Goal: Transaction & Acquisition: Download file/media

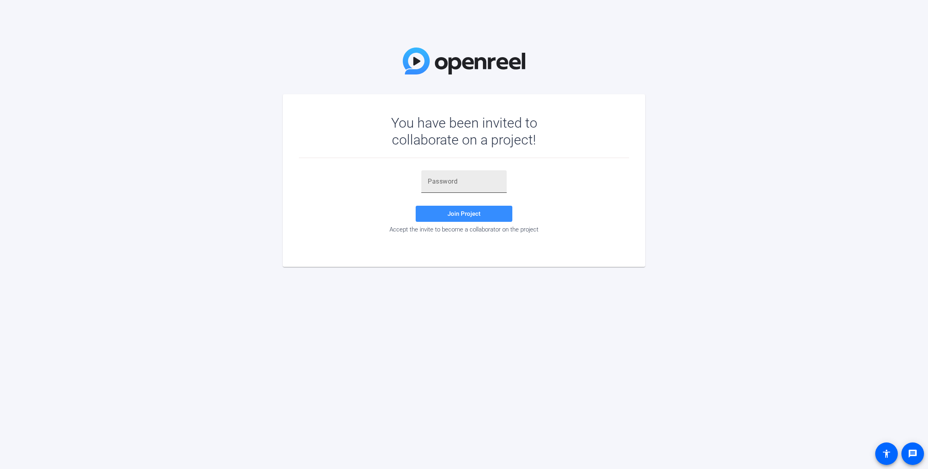
click at [450, 176] on div at bounding box center [464, 181] width 73 height 23
paste input "XwCKCR"
type input "XwCKCR"
click at [451, 214] on span "Join Project" at bounding box center [464, 213] width 33 height 7
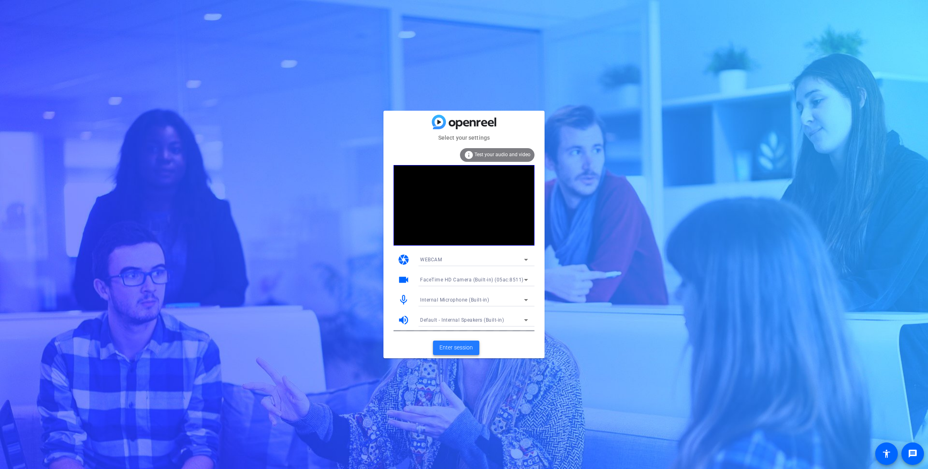
click at [445, 343] on span at bounding box center [456, 347] width 46 height 19
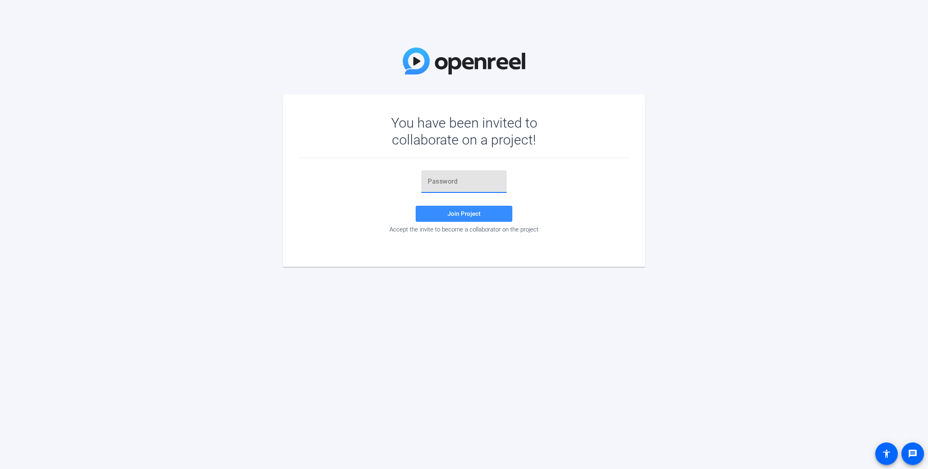
click at [459, 185] on input "text" at bounding box center [464, 182] width 73 height 10
paste input "8p7Ow%"
type input "8p7Ow%"
click at [444, 215] on span at bounding box center [464, 213] width 97 height 19
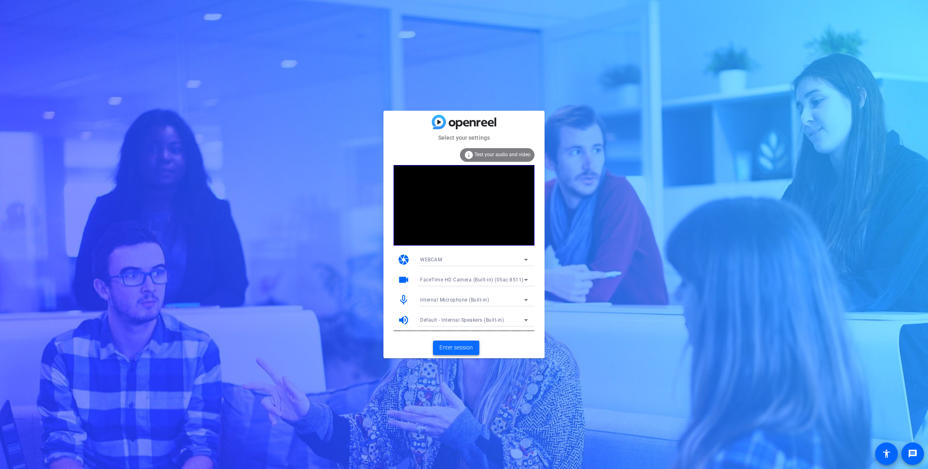
click at [456, 349] on span "Enter session" at bounding box center [455, 348] width 33 height 8
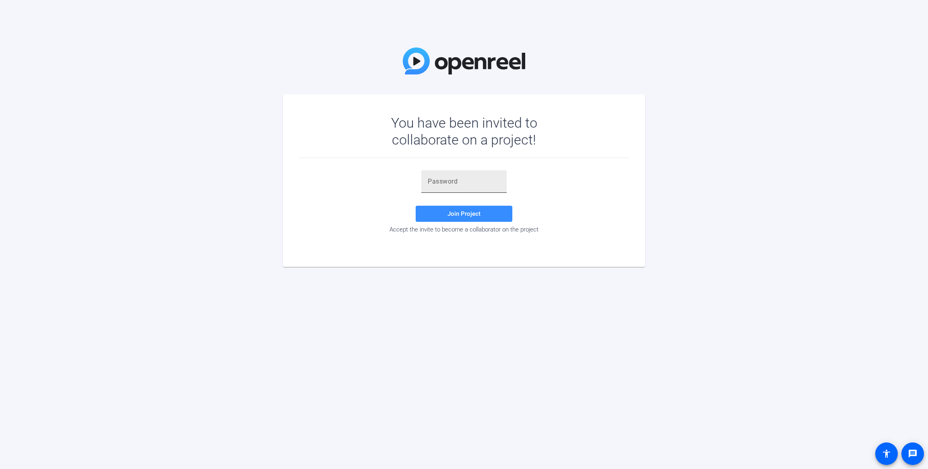
click at [433, 179] on input "text" at bounding box center [464, 182] width 73 height 10
paste input "Qmw1Zw"
type input "Qmw1Zw"
click at [436, 210] on span at bounding box center [464, 213] width 97 height 19
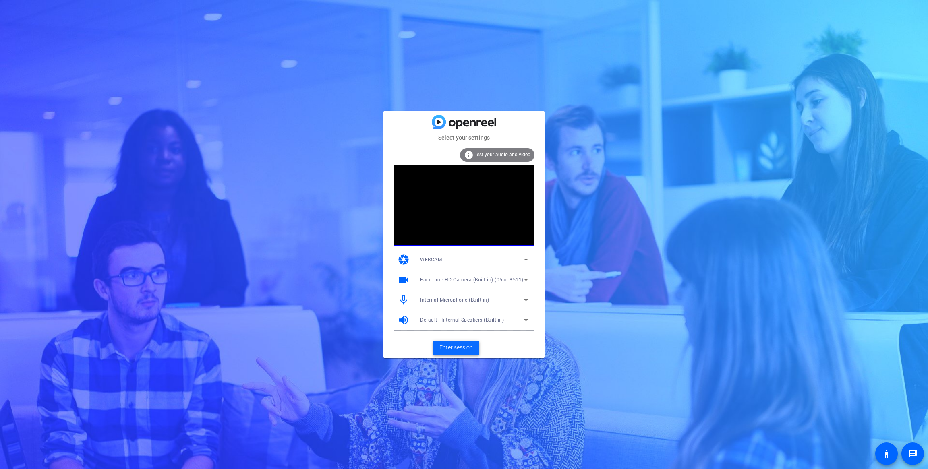
click at [462, 350] on span "Enter session" at bounding box center [455, 348] width 33 height 8
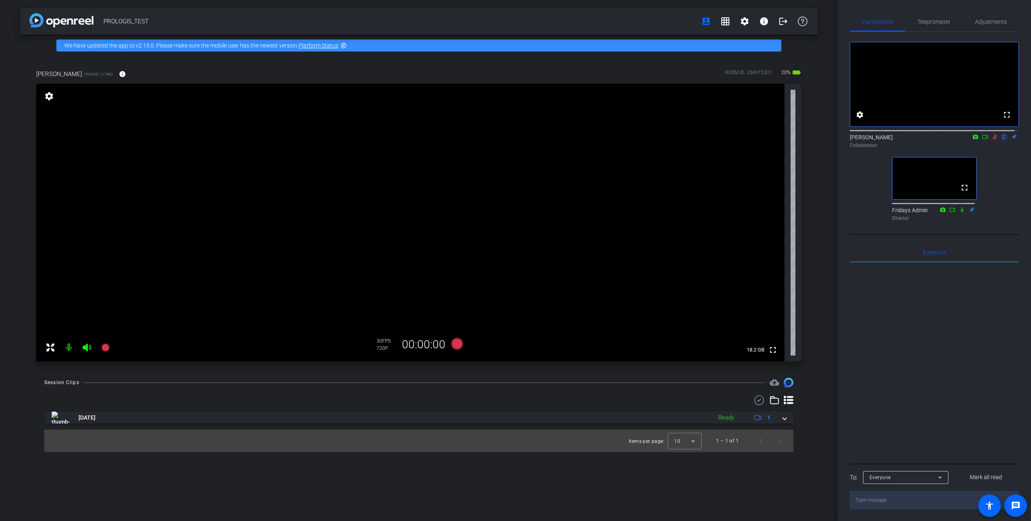
click at [928, 140] on icon at bounding box center [995, 137] width 4 height 5
click at [928, 140] on icon at bounding box center [995, 137] width 6 height 6
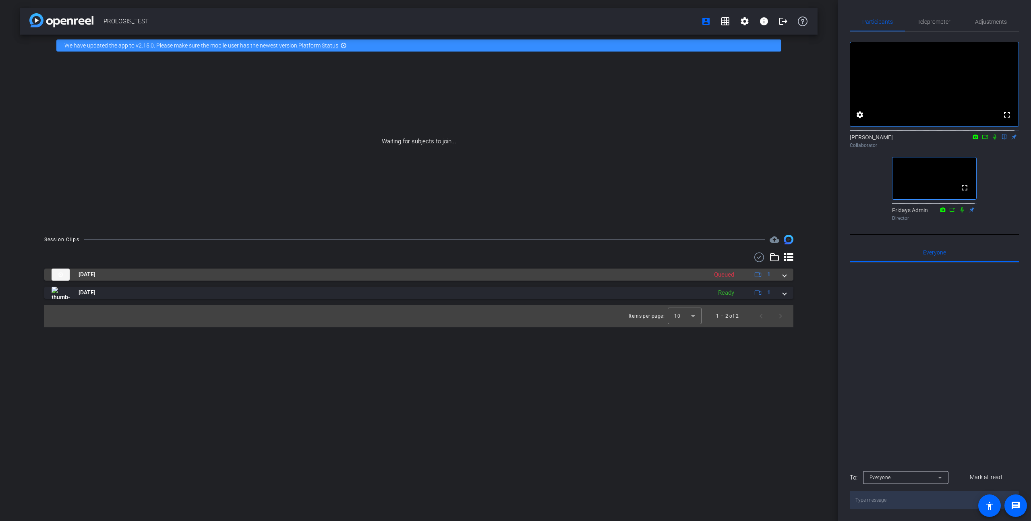
click at [782, 276] on div "[DATE] Queued 1" at bounding box center [418, 275] width 732 height 12
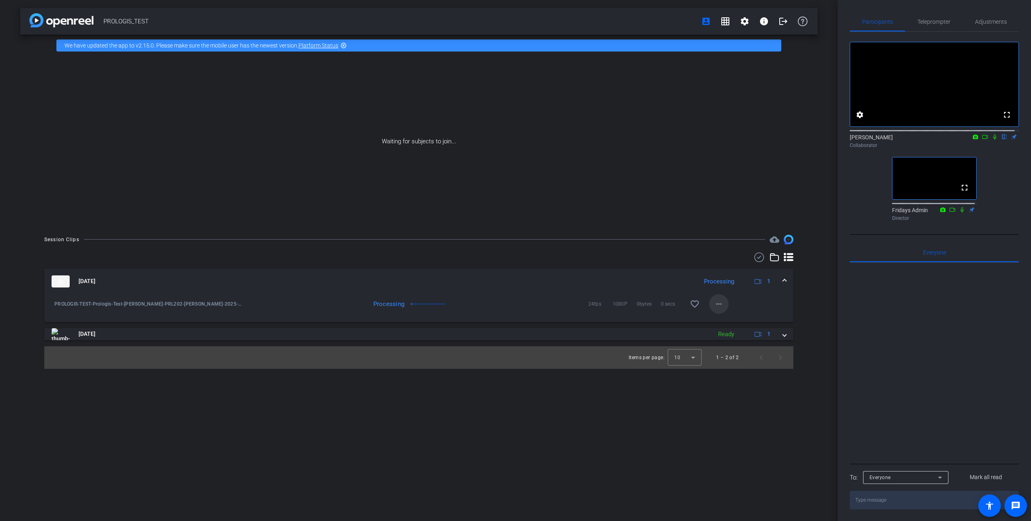
click at [716, 306] on mat-icon "more_horiz" at bounding box center [719, 304] width 10 height 10
click at [722, 321] on span "Download Original" at bounding box center [740, 321] width 48 height 10
